Goal: Check status: Check status

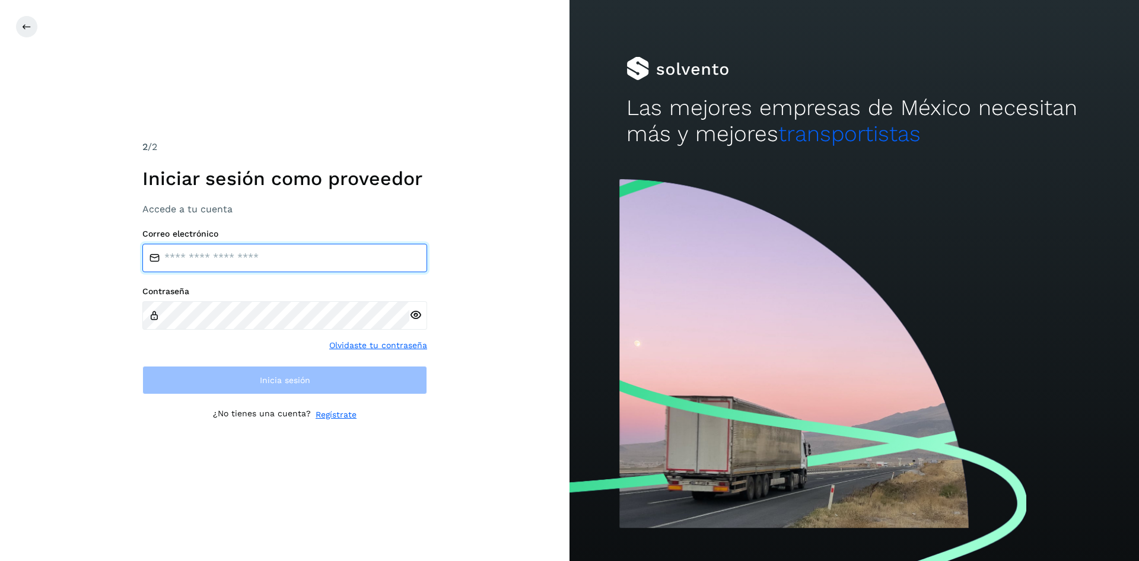
click at [392, 261] on input "email" at bounding box center [284, 258] width 285 height 28
paste input "**********"
type input "**********"
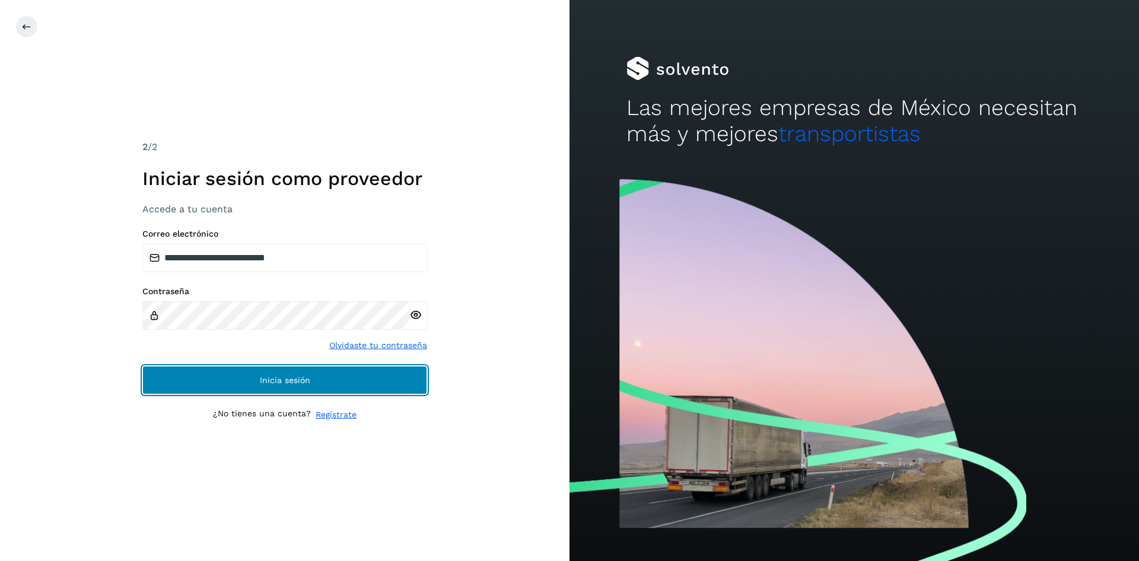
click at [353, 384] on button "Inicia sesión" at bounding box center [284, 380] width 285 height 28
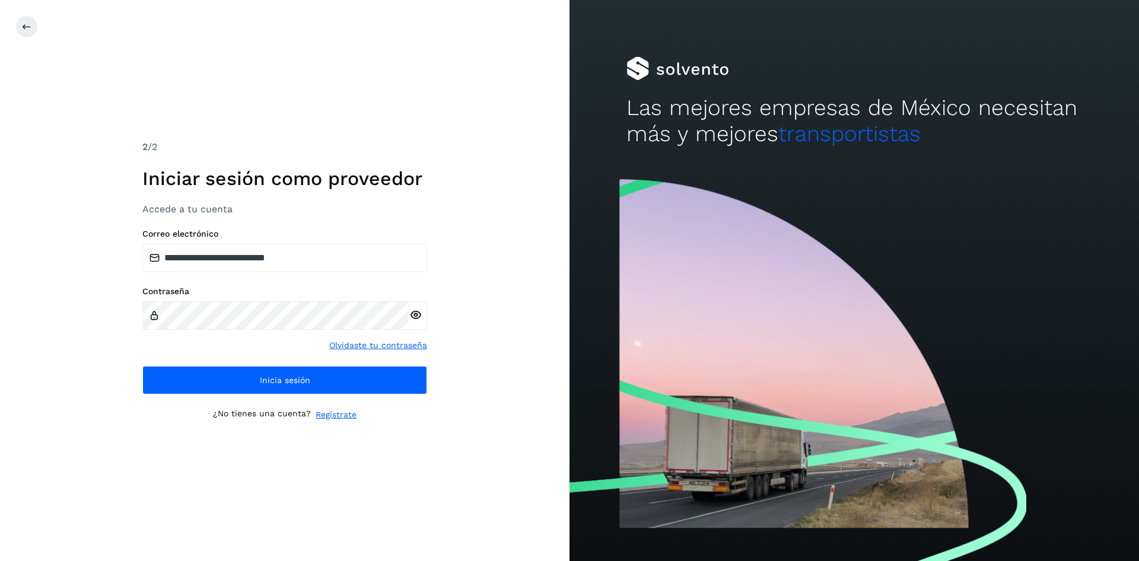
click at [416, 316] on icon at bounding box center [415, 315] width 12 height 12
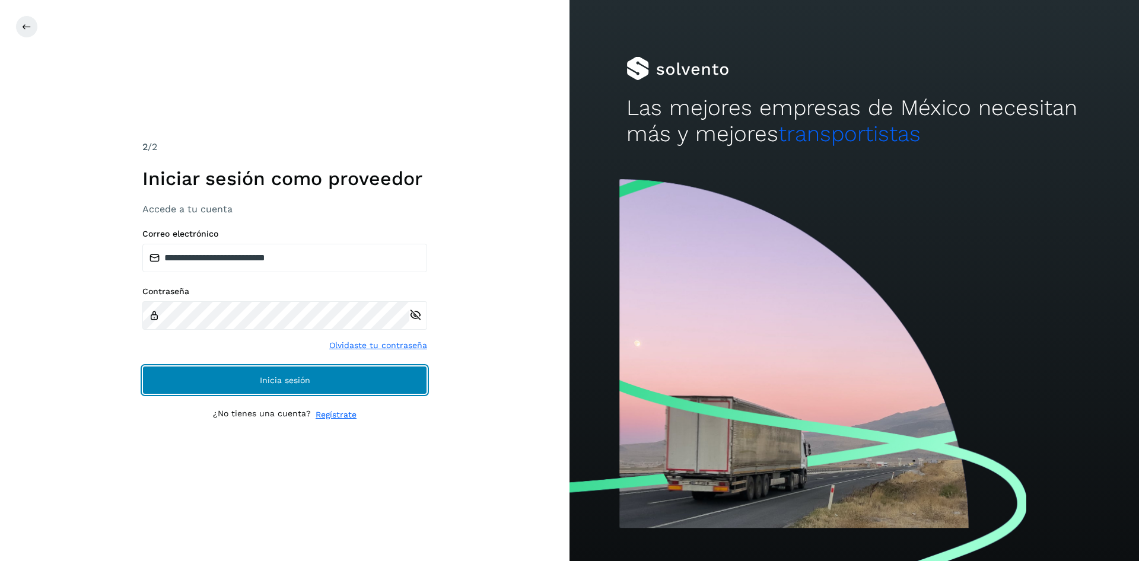
click at [272, 378] on span "Inicia sesión" at bounding box center [285, 380] width 50 height 8
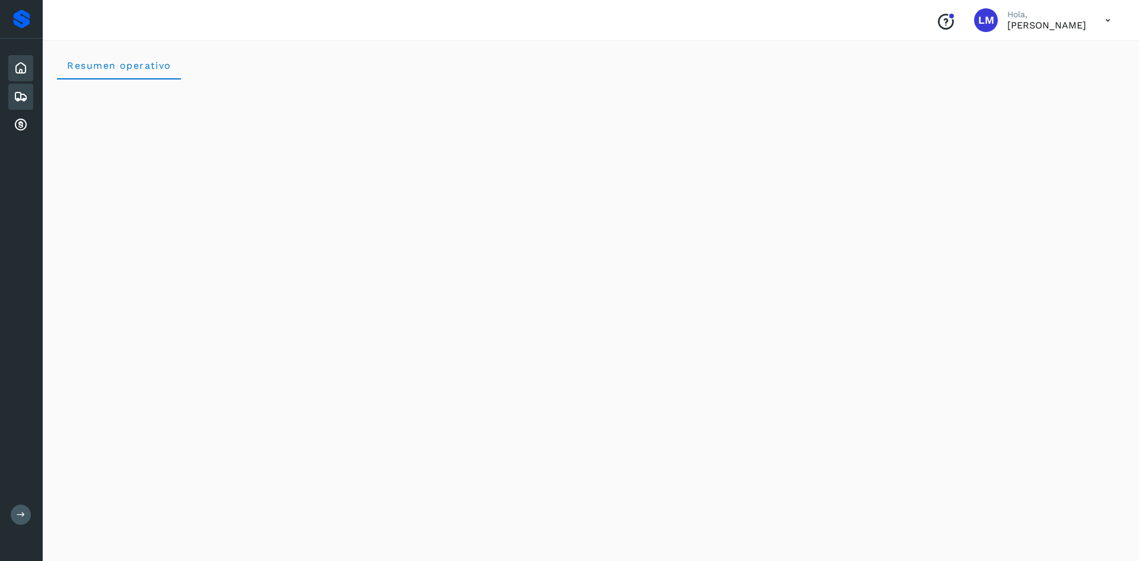
click at [18, 93] on icon at bounding box center [21, 97] width 14 height 14
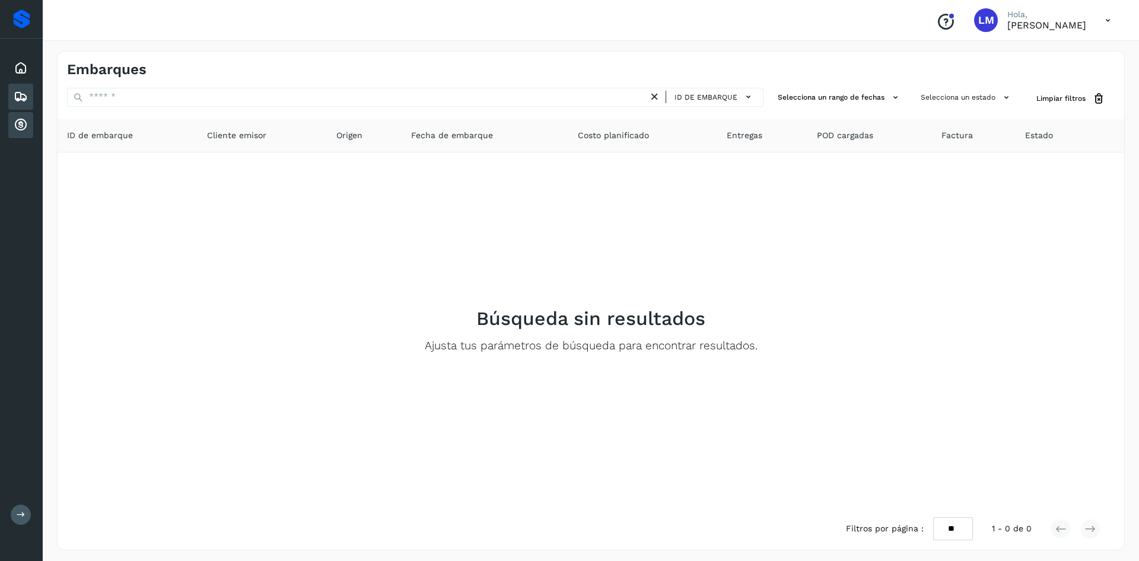
click at [15, 120] on icon at bounding box center [21, 125] width 14 height 14
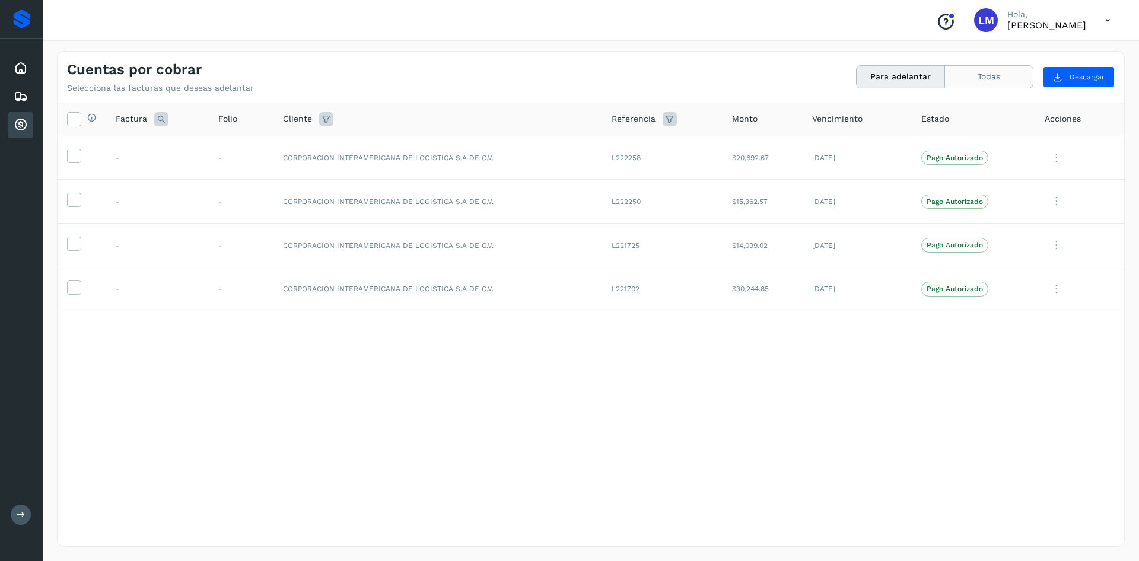
click at [967, 75] on button "Todas" at bounding box center [989, 77] width 88 height 22
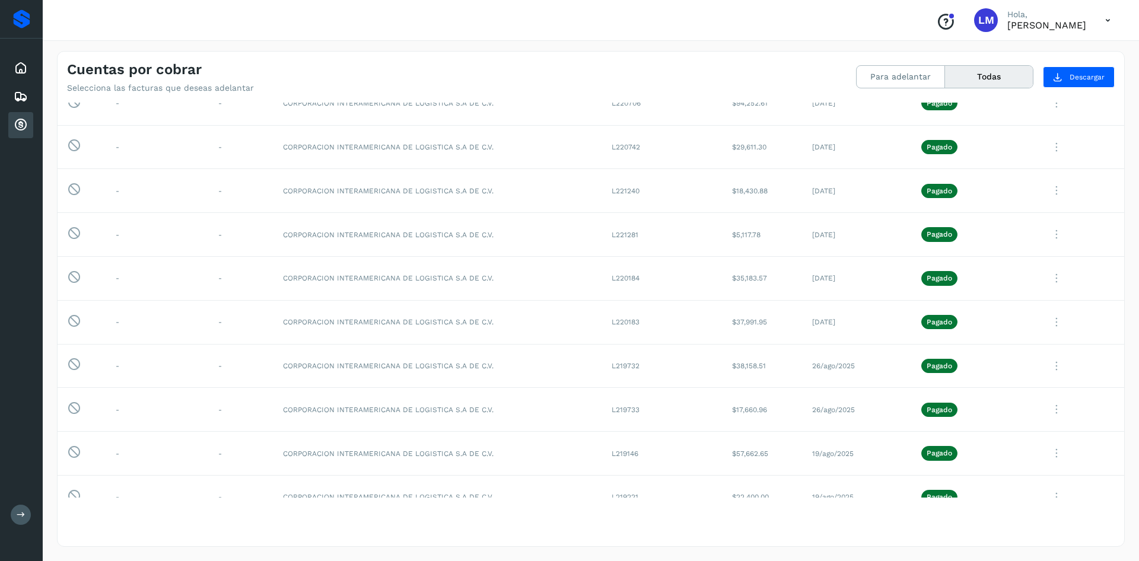
scroll to position [228, 0]
drag, startPoint x: 767, startPoint y: 282, endPoint x: 721, endPoint y: 280, distance: 45.7
click at [723, 280] on td "$35,183.57" at bounding box center [763, 280] width 80 height 44
drag, startPoint x: 768, startPoint y: 329, endPoint x: 705, endPoint y: 325, distance: 63.0
click at [705, 325] on tr "Esta factura no está disponible para adelanto - - CORPORACION INTERAMERICANA DE…" at bounding box center [591, 324] width 1067 height 44
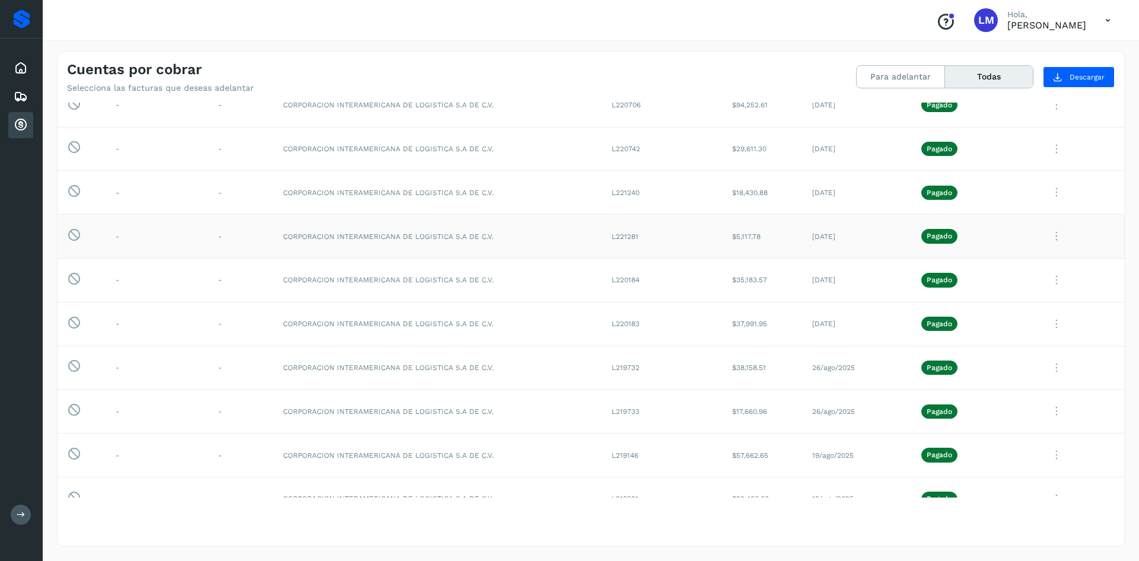
drag, startPoint x: 762, startPoint y: 238, endPoint x: 712, endPoint y: 240, distance: 49.9
click at [712, 240] on tr "Esta factura no está disponible para adelanto - - CORPORACION INTERAMERICANA DE…" at bounding box center [591, 237] width 1067 height 44
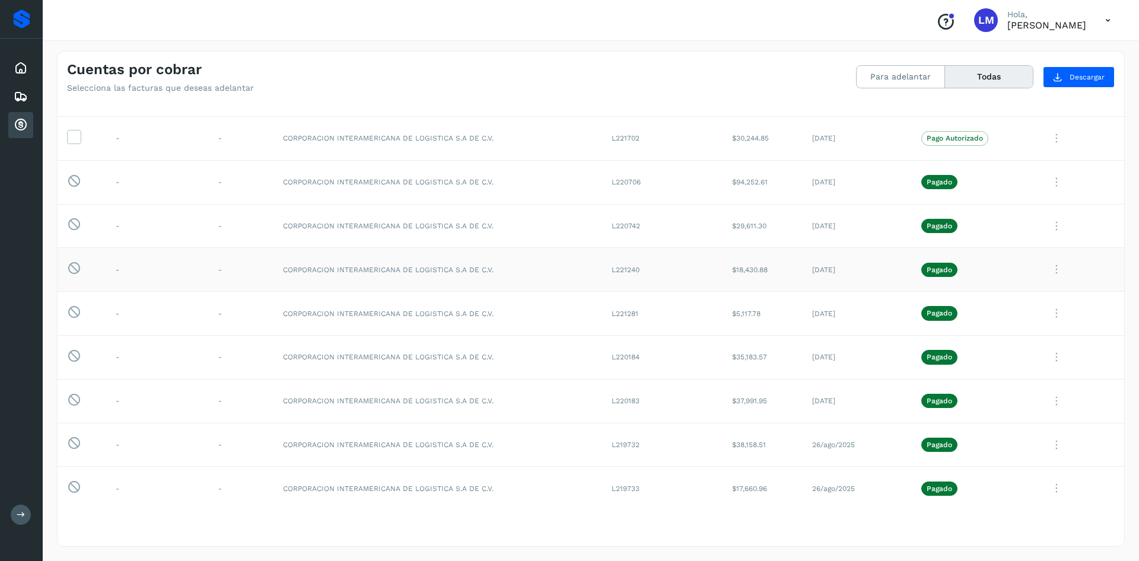
scroll to position [171, 0]
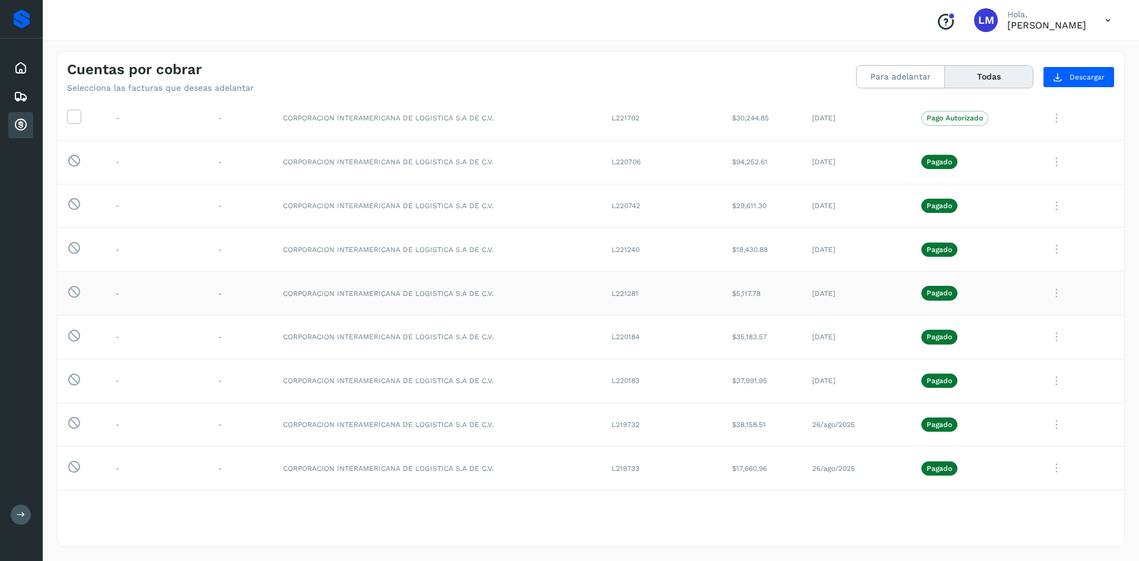
click at [936, 297] on p "Pagado" at bounding box center [940, 293] width 26 height 8
click at [1055, 295] on icon at bounding box center [1057, 293] width 24 height 24
click at [1049, 323] on button "Ver Detalle" at bounding box center [1043, 322] width 141 height 23
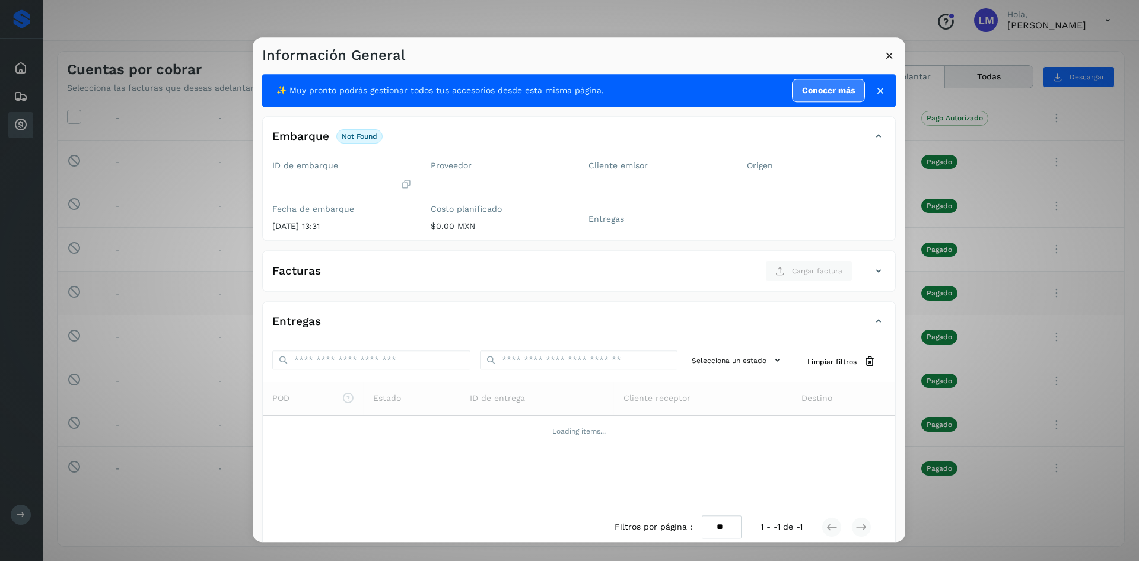
click at [892, 58] on icon at bounding box center [889, 55] width 12 height 12
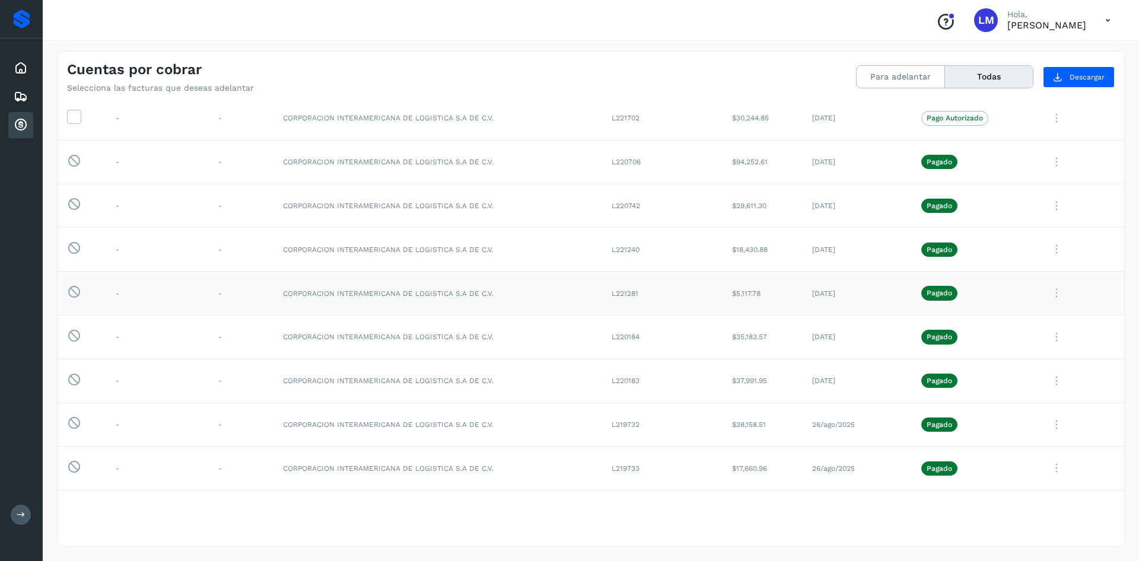
click at [1055, 297] on icon at bounding box center [1057, 293] width 24 height 24
click at [1024, 392] on button "CEP" at bounding box center [1043, 391] width 141 height 23
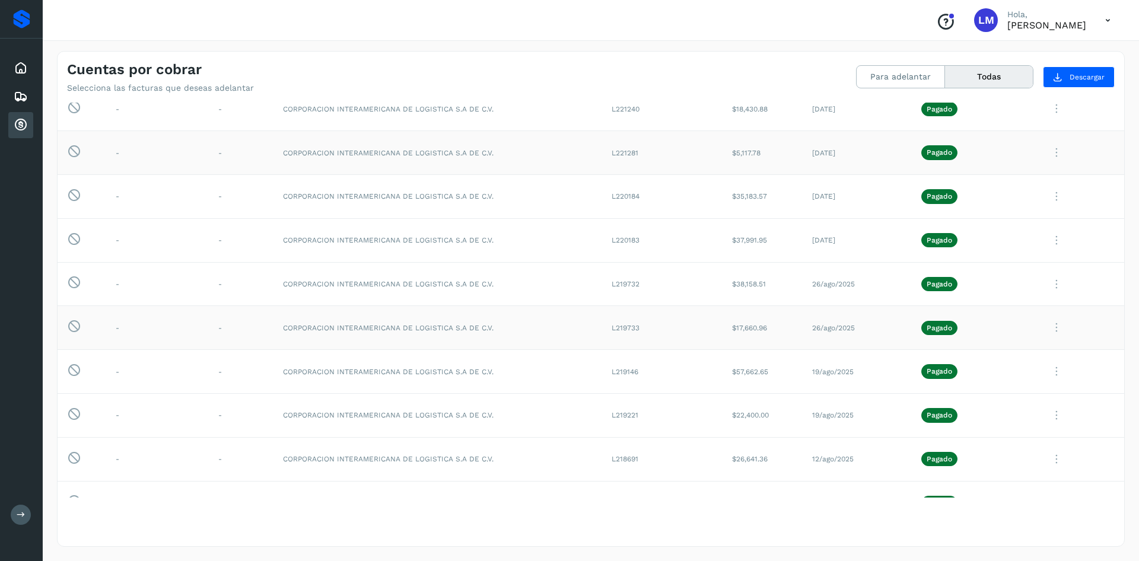
scroll to position [285, 0]
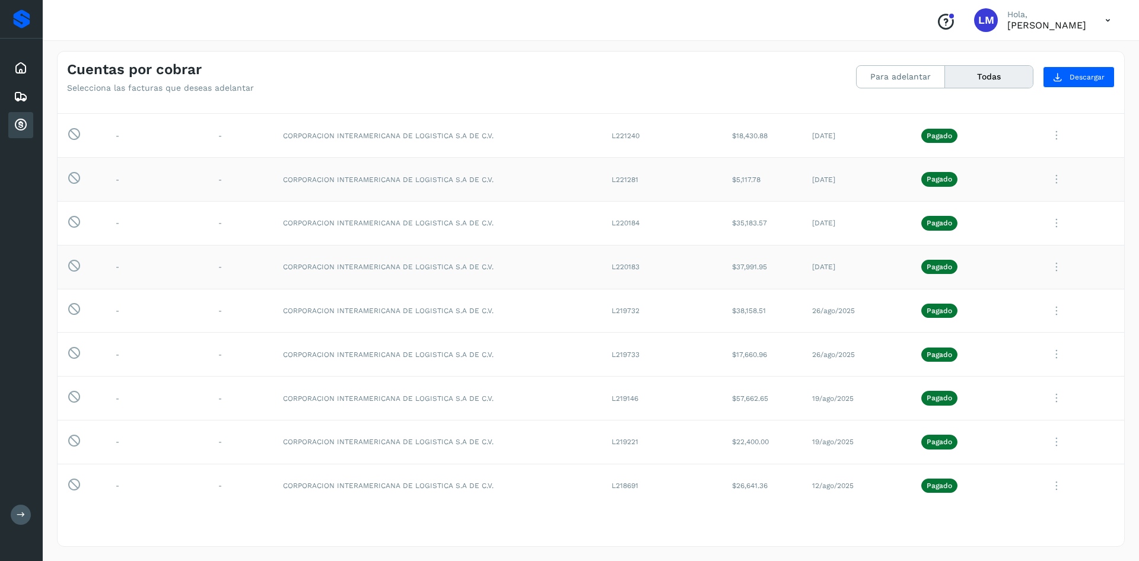
click at [1054, 265] on icon at bounding box center [1057, 267] width 24 height 24
click at [999, 367] on button "CEP" at bounding box center [1043, 365] width 141 height 23
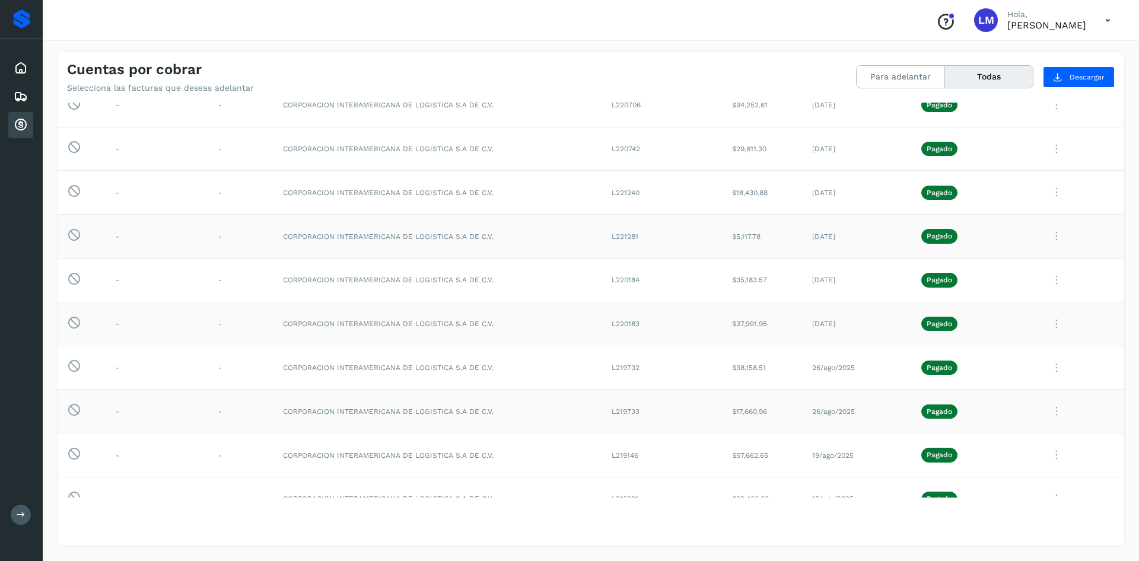
scroll to position [171, 0]
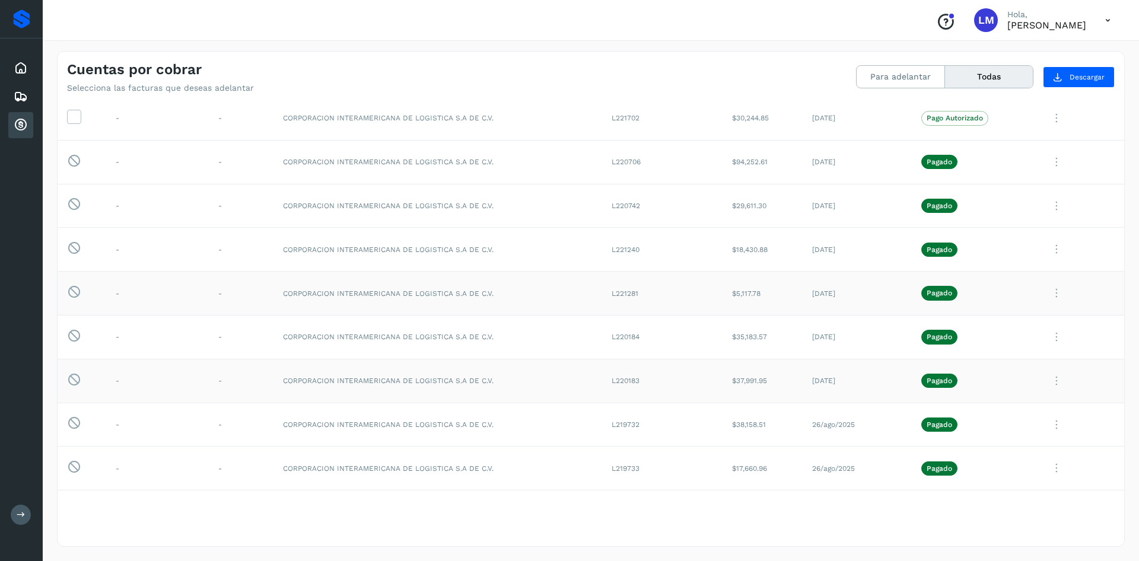
click at [1059, 386] on icon at bounding box center [1057, 381] width 24 height 24
click at [1054, 295] on div at bounding box center [569, 280] width 1139 height 561
click at [1057, 295] on icon at bounding box center [1057, 293] width 24 height 24
click at [1030, 389] on button "CEP" at bounding box center [1043, 391] width 141 height 23
click at [945, 204] on p "Pagado" at bounding box center [940, 206] width 26 height 8
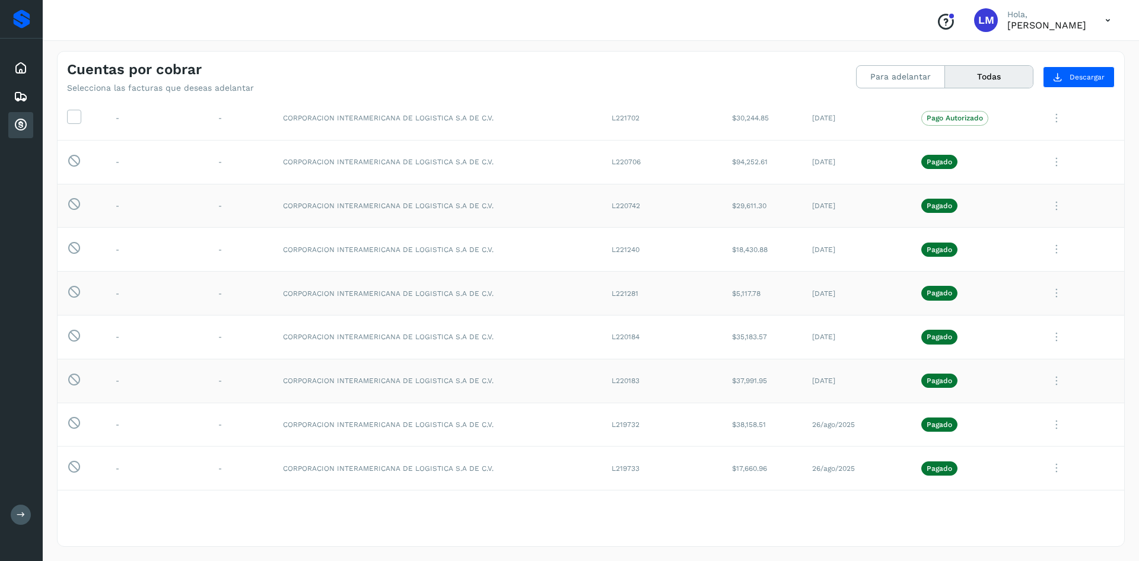
click at [1057, 206] on icon at bounding box center [1057, 206] width 24 height 24
click at [1023, 304] on button "CEP" at bounding box center [1043, 304] width 141 height 23
click at [1056, 288] on icon at bounding box center [1057, 293] width 24 height 24
click at [1048, 388] on button "CEP" at bounding box center [1043, 391] width 141 height 23
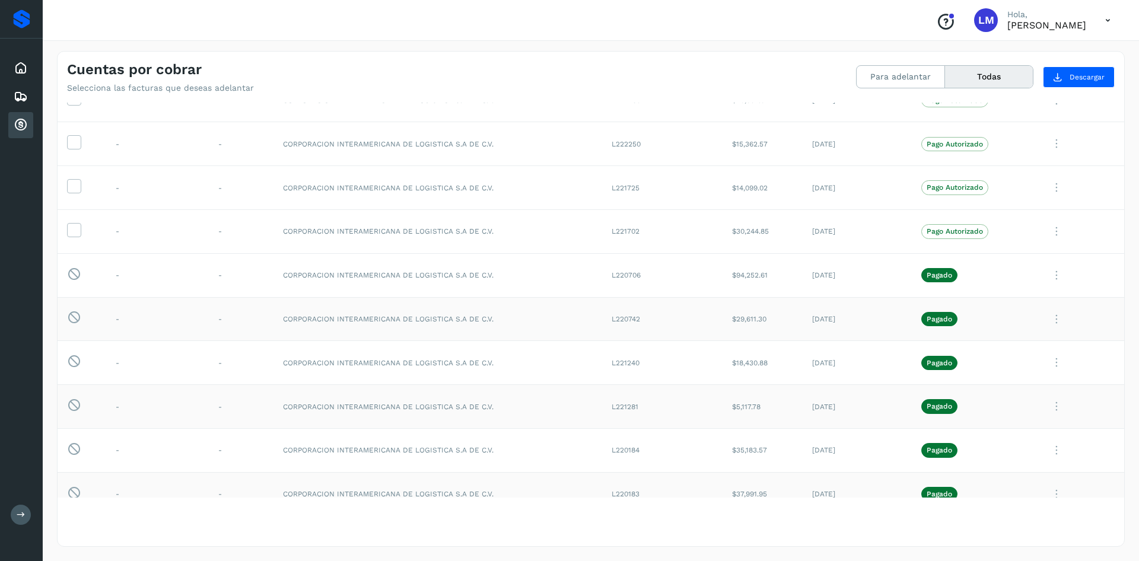
scroll to position [57, 0]
click at [1058, 361] on icon at bounding box center [1057, 363] width 24 height 24
click at [1030, 462] on button "CEP" at bounding box center [1043, 461] width 141 height 23
drag, startPoint x: 603, startPoint y: 363, endPoint x: 672, endPoint y: 363, distance: 68.8
click at [672, 363] on td "L221240" at bounding box center [662, 364] width 120 height 44
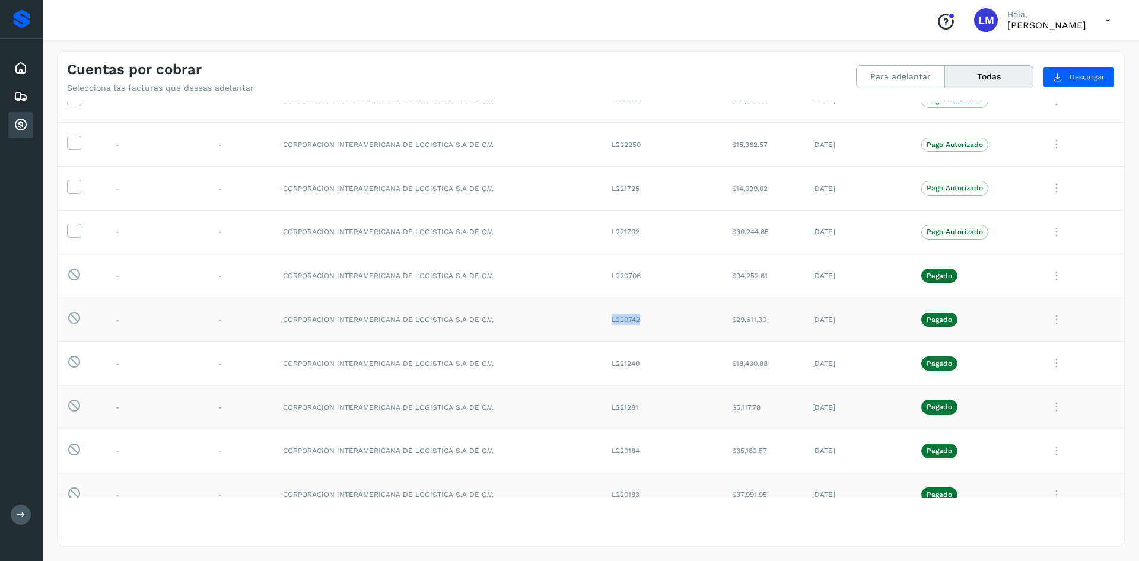
drag, startPoint x: 640, startPoint y: 322, endPoint x: 604, endPoint y: 321, distance: 35.6
click at [604, 321] on td "L220742" at bounding box center [662, 320] width 120 height 44
click at [1056, 327] on icon at bounding box center [1057, 320] width 24 height 24
click at [1048, 421] on button "CEP" at bounding box center [1043, 418] width 141 height 23
click at [1059, 269] on icon at bounding box center [1057, 276] width 24 height 24
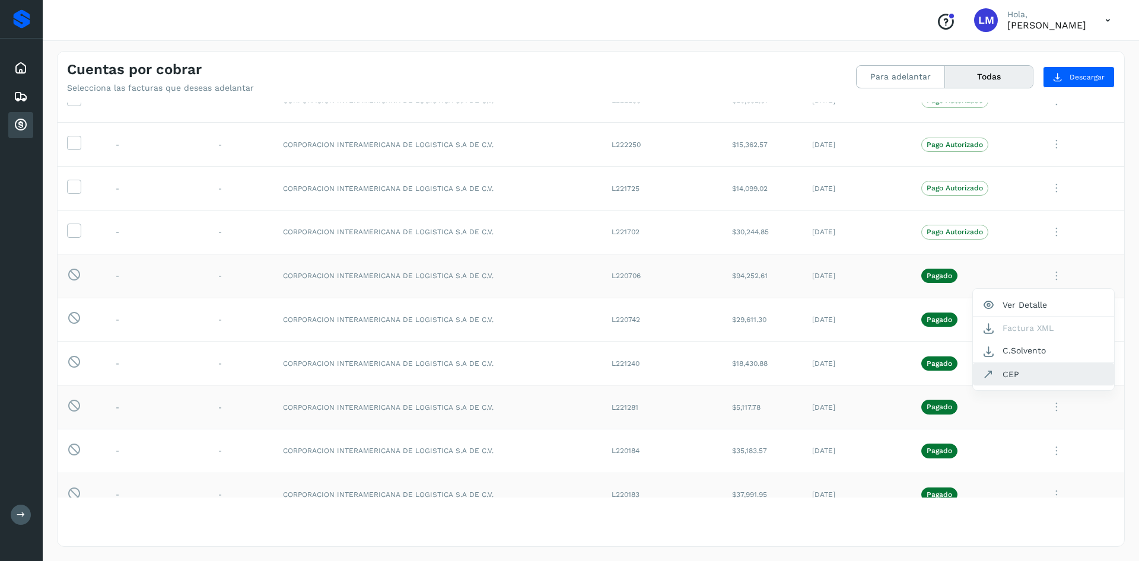
click at [1025, 383] on button "CEP" at bounding box center [1043, 374] width 141 height 23
